Goal: Task Accomplishment & Management: Use online tool/utility

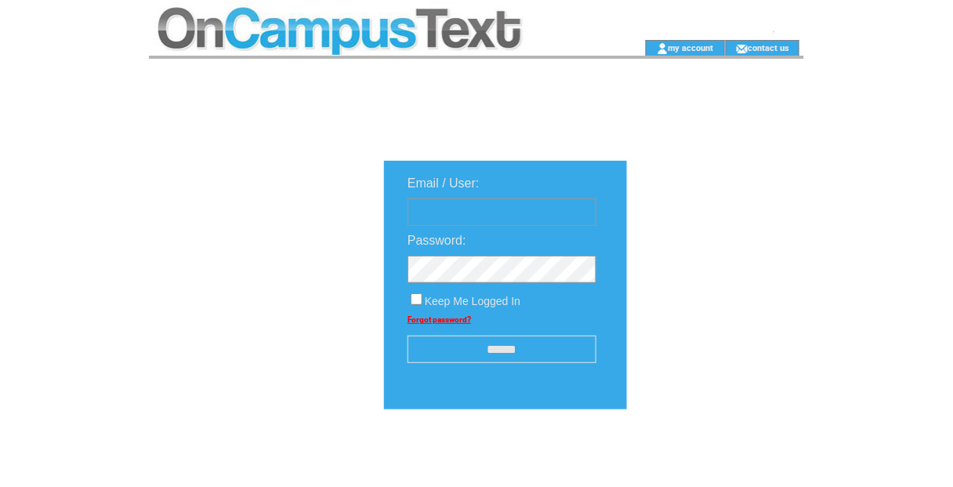
type input "********"
click at [490, 354] on input "******" at bounding box center [502, 348] width 189 height 27
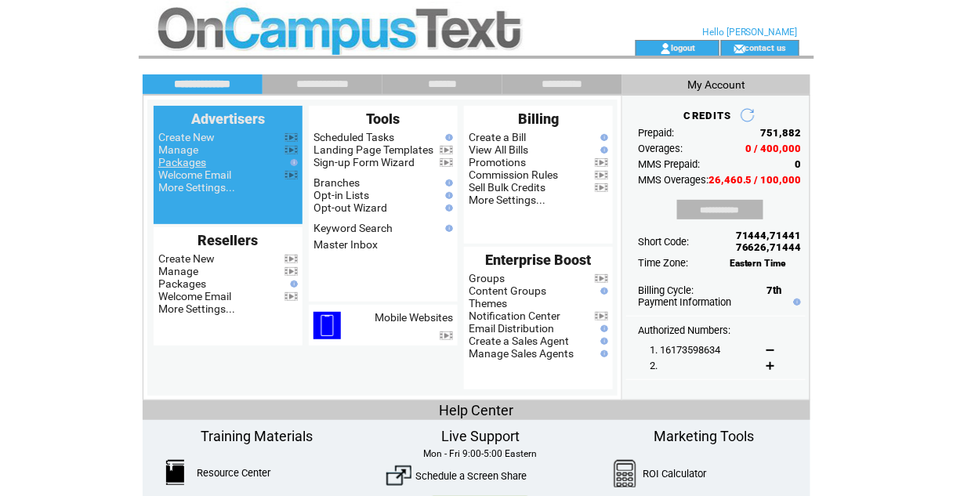
click at [185, 157] on link "Packages" at bounding box center [182, 162] width 48 height 13
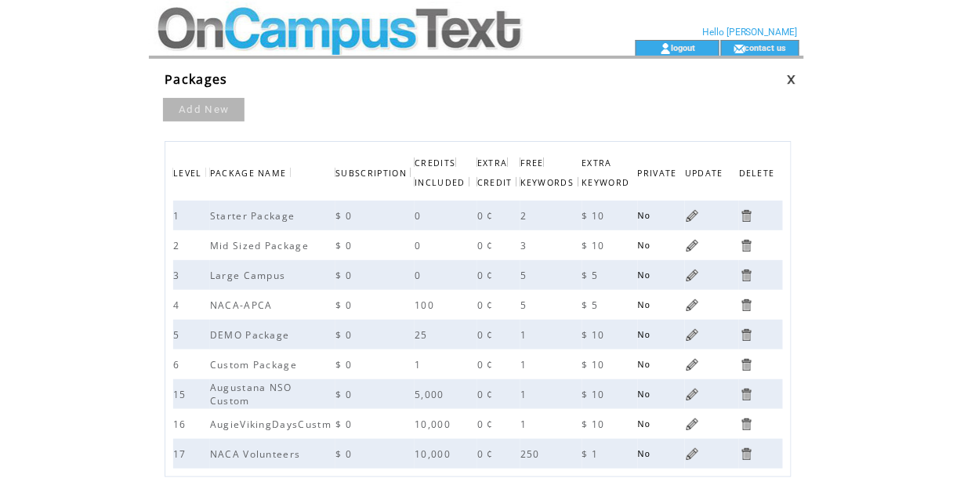
click at [244, 21] on td at bounding box center [364, 20] width 430 height 40
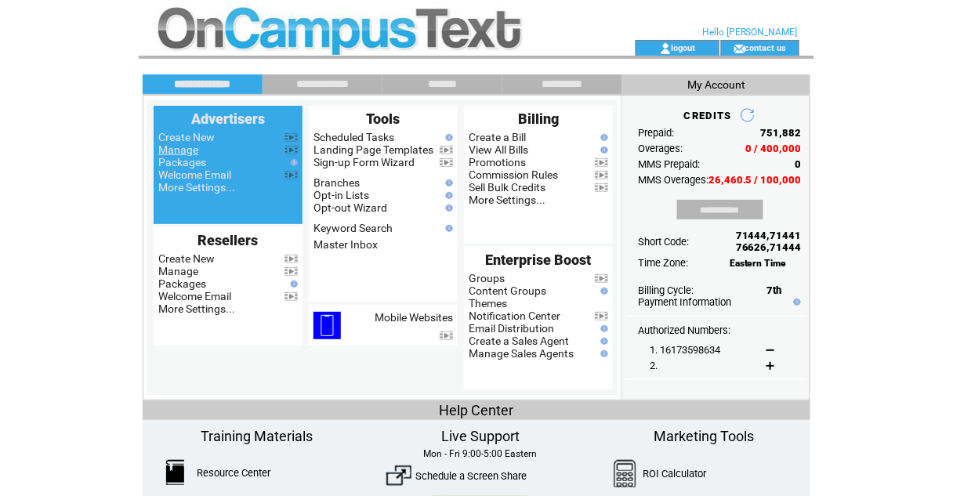
click at [176, 143] on link "Manage" at bounding box center [178, 149] width 40 height 13
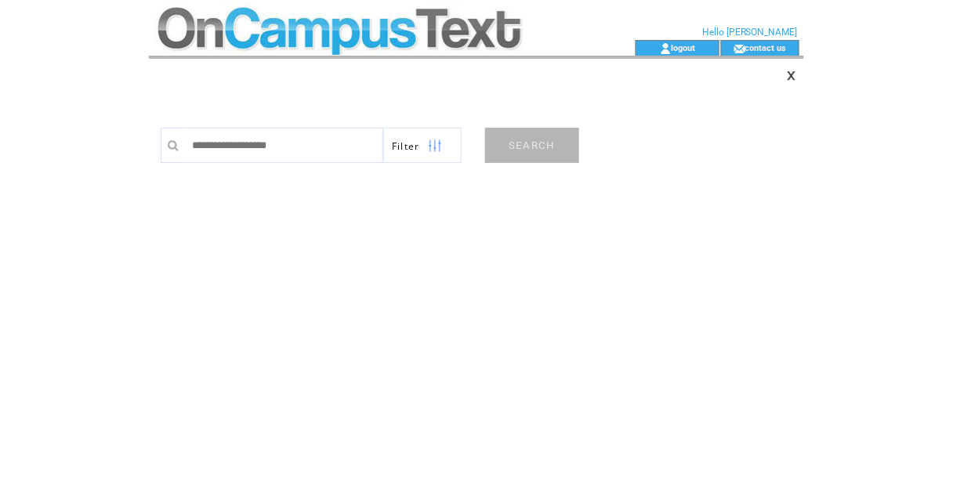
click at [249, 158] on input "text" at bounding box center [283, 145] width 199 height 35
type input "******"
click at [524, 143] on link "SEARCH" at bounding box center [532, 145] width 94 height 35
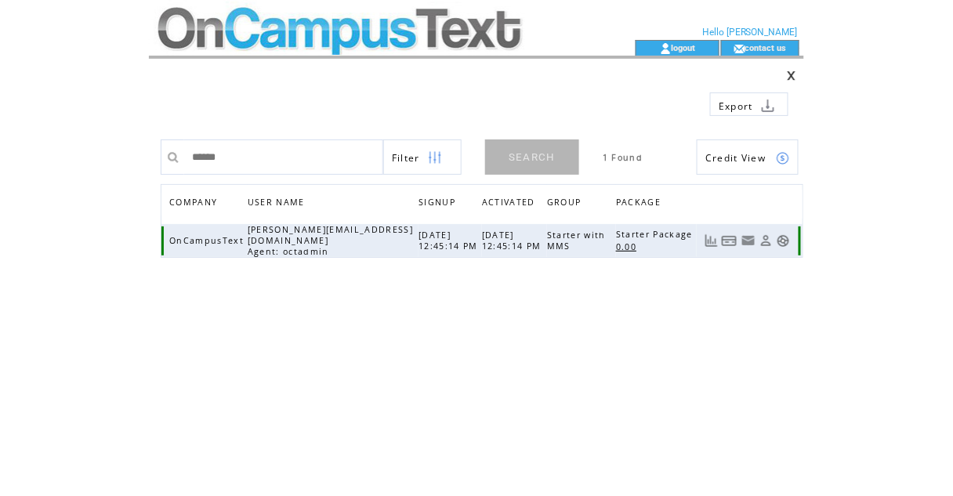
click at [783, 238] on link at bounding box center [783, 240] width 13 height 13
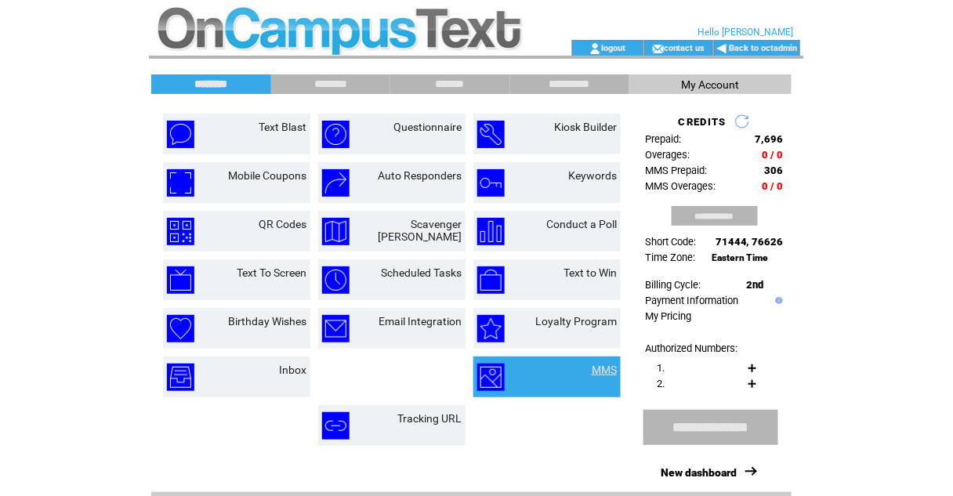
click at [603, 364] on link "MMS" at bounding box center [604, 370] width 25 height 13
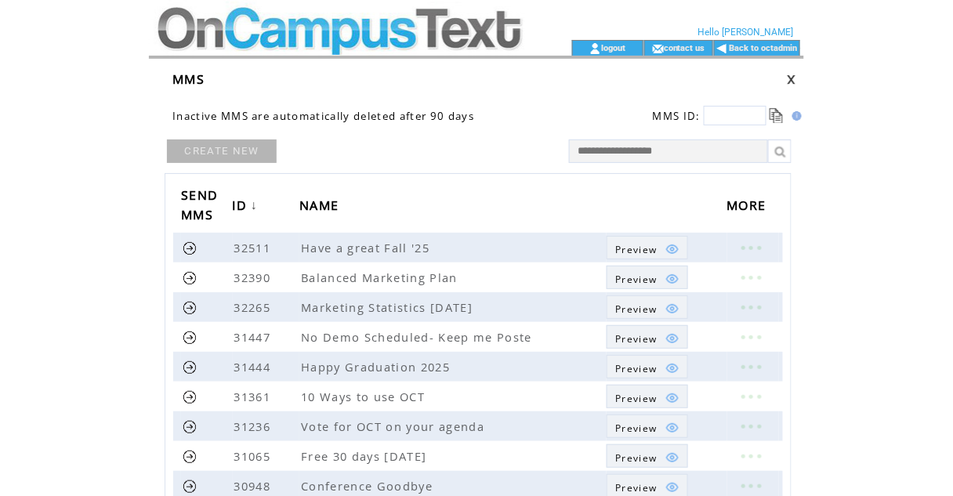
click at [238, 154] on link "CREATE NEW" at bounding box center [222, 152] width 110 height 24
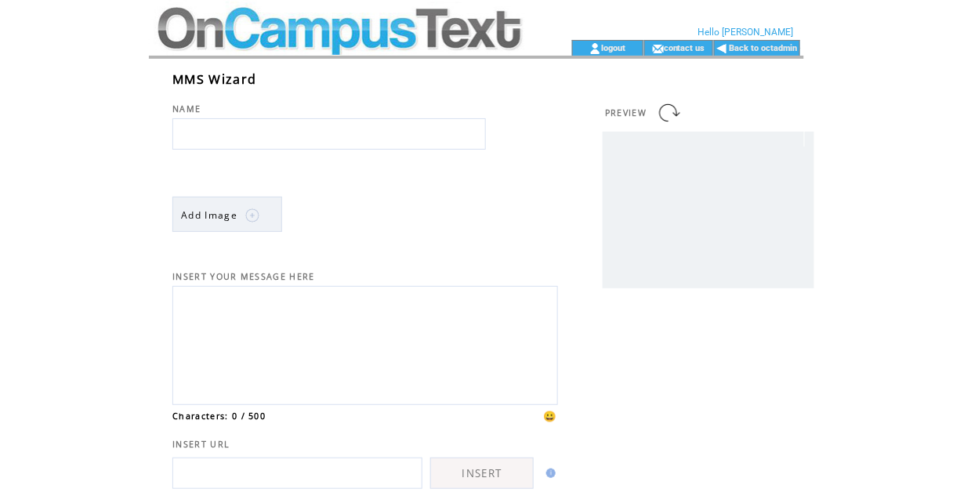
click at [221, 134] on input "text" at bounding box center [329, 133] width 314 height 31
type input "*"
type input "**********"
click at [198, 219] on span "Add Image" at bounding box center [209, 215] width 56 height 13
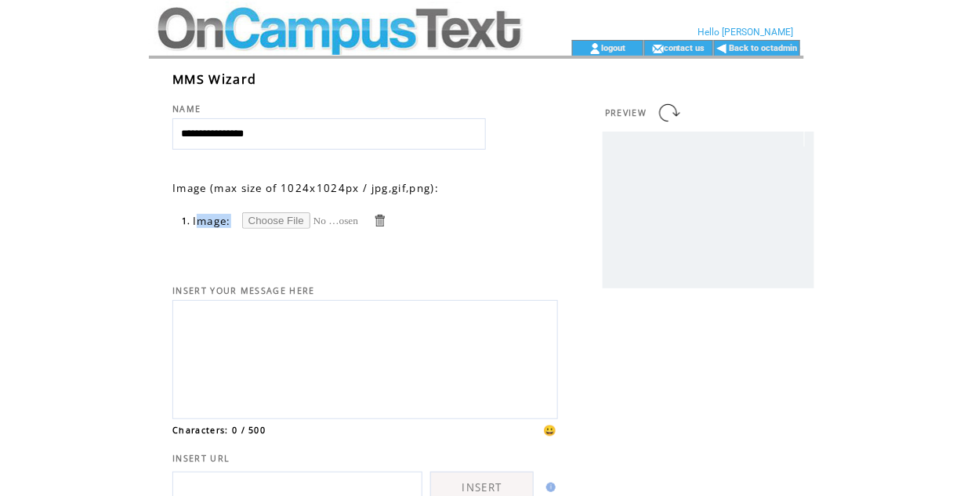
drag, startPoint x: 0, startPoint y: 0, endPoint x: 264, endPoint y: 220, distance: 343.9
click at [264, 220] on tr "1. Image:" at bounding box center [284, 220] width 205 height 16
click at [264, 220] on input "file" at bounding box center [301, 220] width 118 height 16
type input "**********"
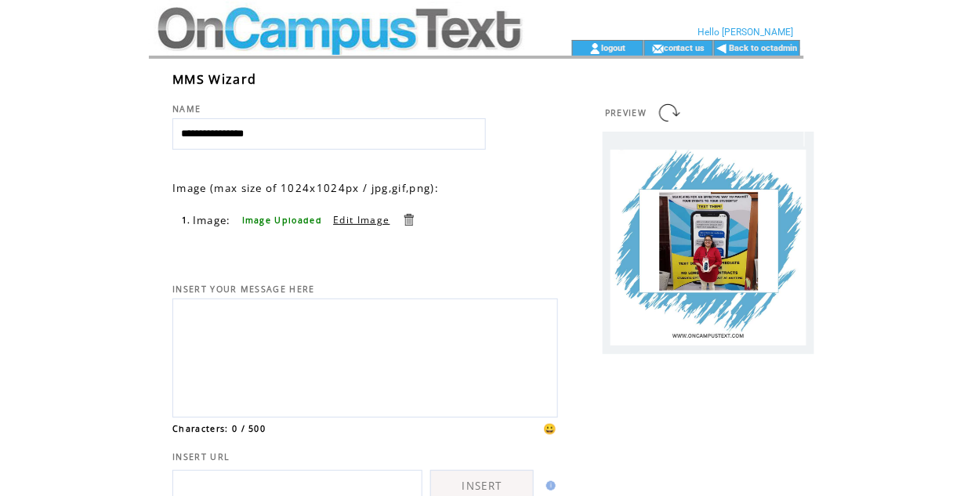
click at [351, 321] on textarea at bounding box center [365, 356] width 368 height 106
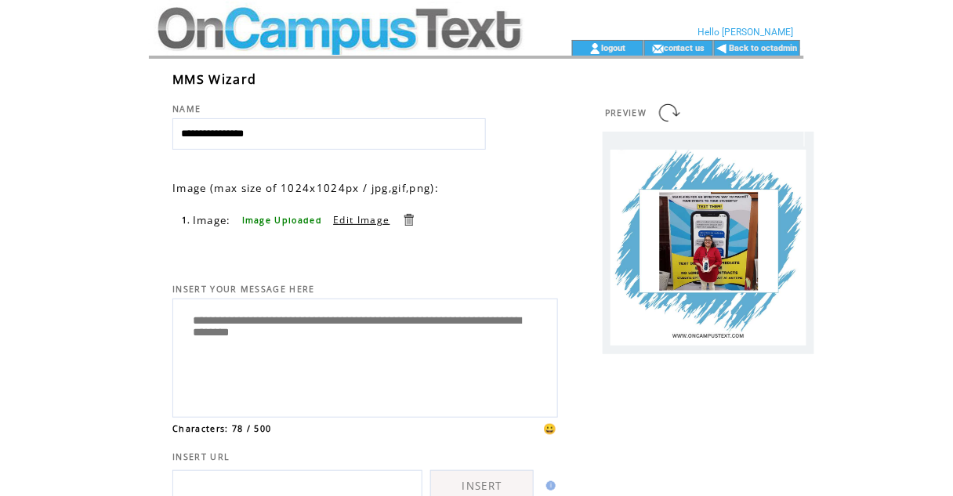
scroll to position [171, 0]
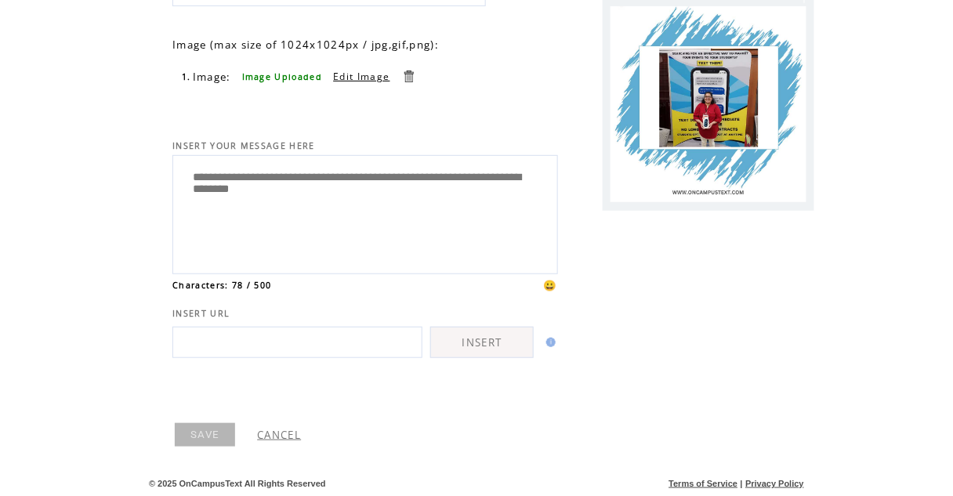
type textarea "**********"
click at [207, 442] on link "SAVE" at bounding box center [205, 435] width 60 height 24
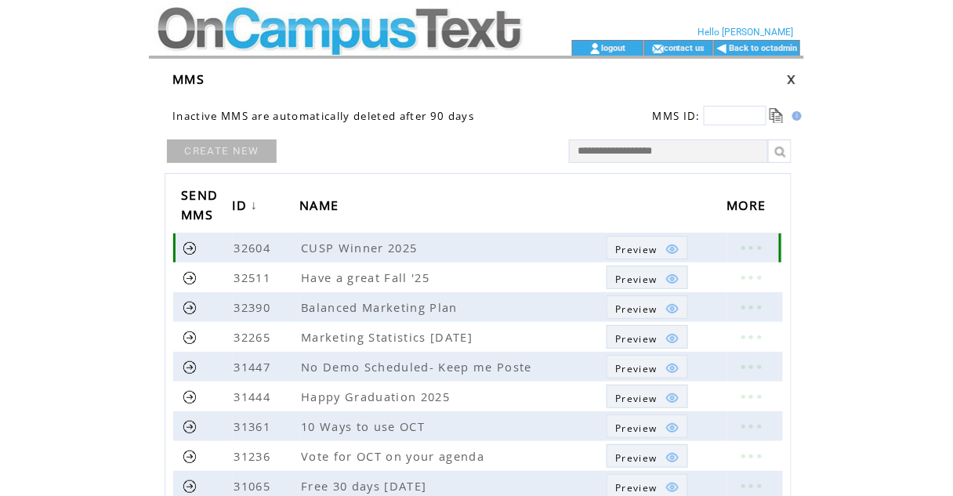
click at [190, 250] on link at bounding box center [190, 248] width 15 height 15
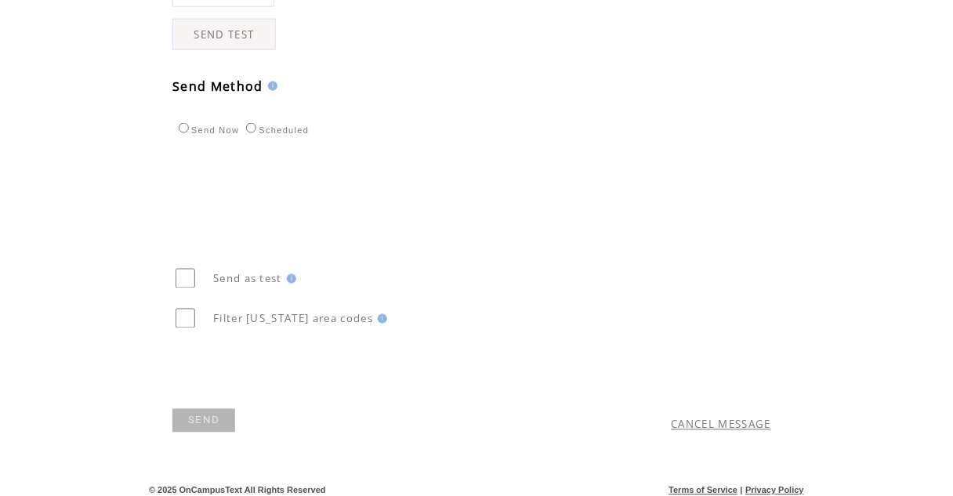
scroll to position [497, 0]
click at [185, 417] on link "SEND" at bounding box center [203, 419] width 63 height 24
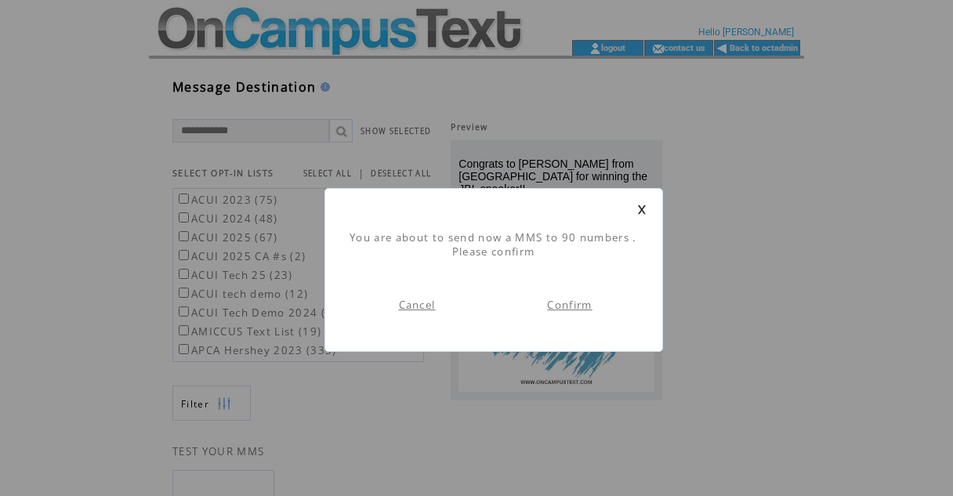
scroll to position [1, 0]
click at [578, 303] on link "Confirm" at bounding box center [569, 305] width 45 height 14
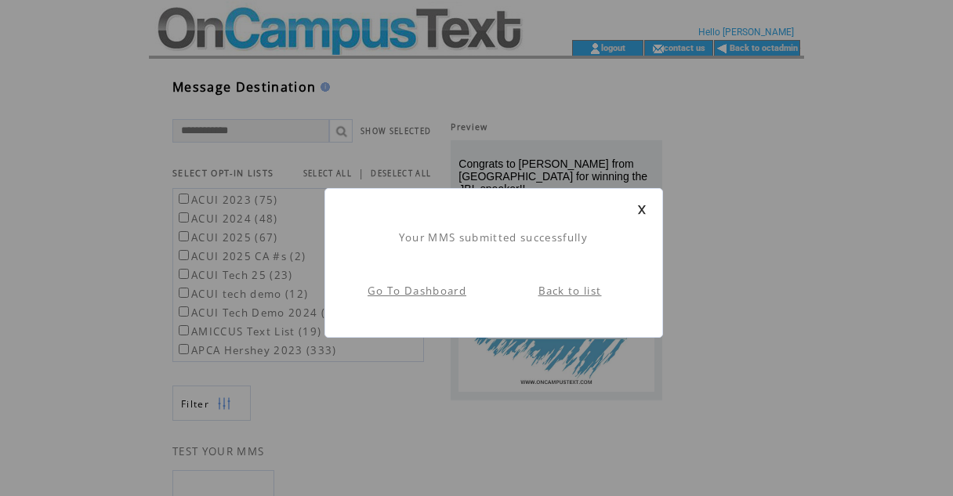
scroll to position [1, 0]
click at [426, 290] on link "Go To Dashboard" at bounding box center [417, 291] width 99 height 14
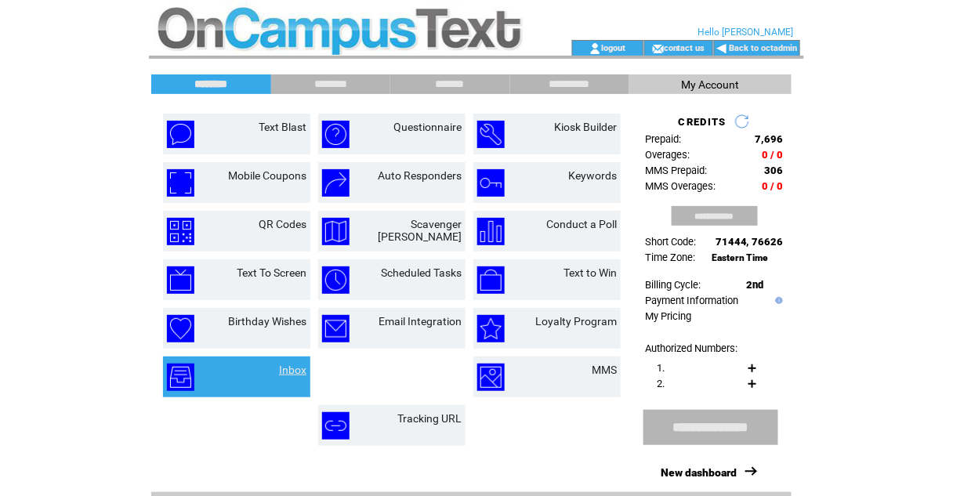
click at [292, 368] on link "Inbox" at bounding box center [292, 370] width 27 height 13
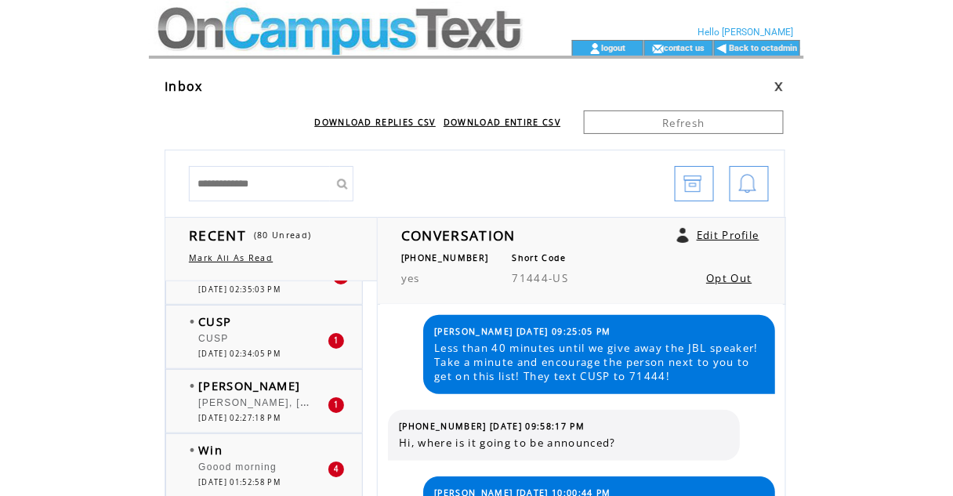
click at [381, 31] on td at bounding box center [338, 20] width 379 height 40
